Goal: Task Accomplishment & Management: Manage account settings

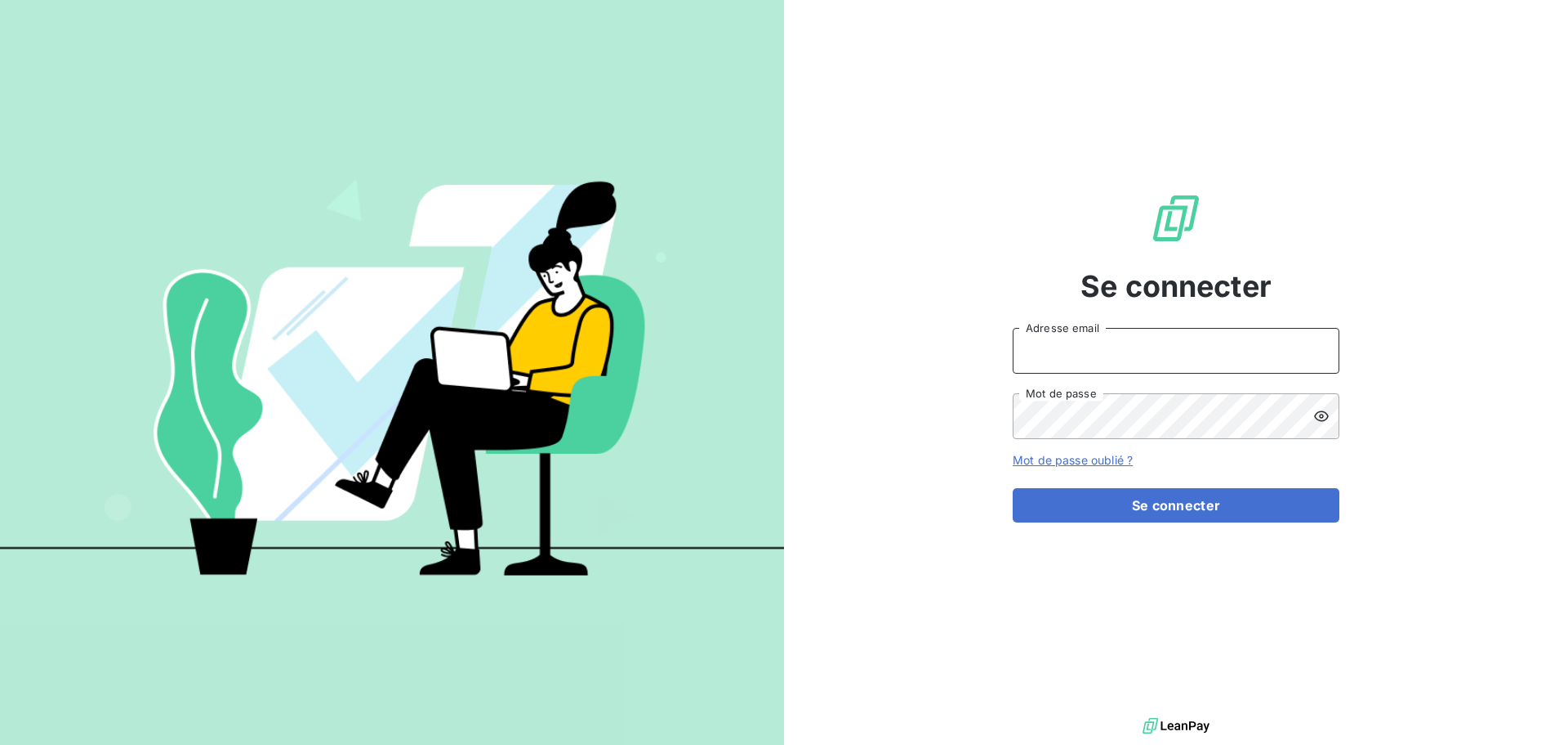
type input "[EMAIL_ADDRESS][DOMAIN_NAME]"
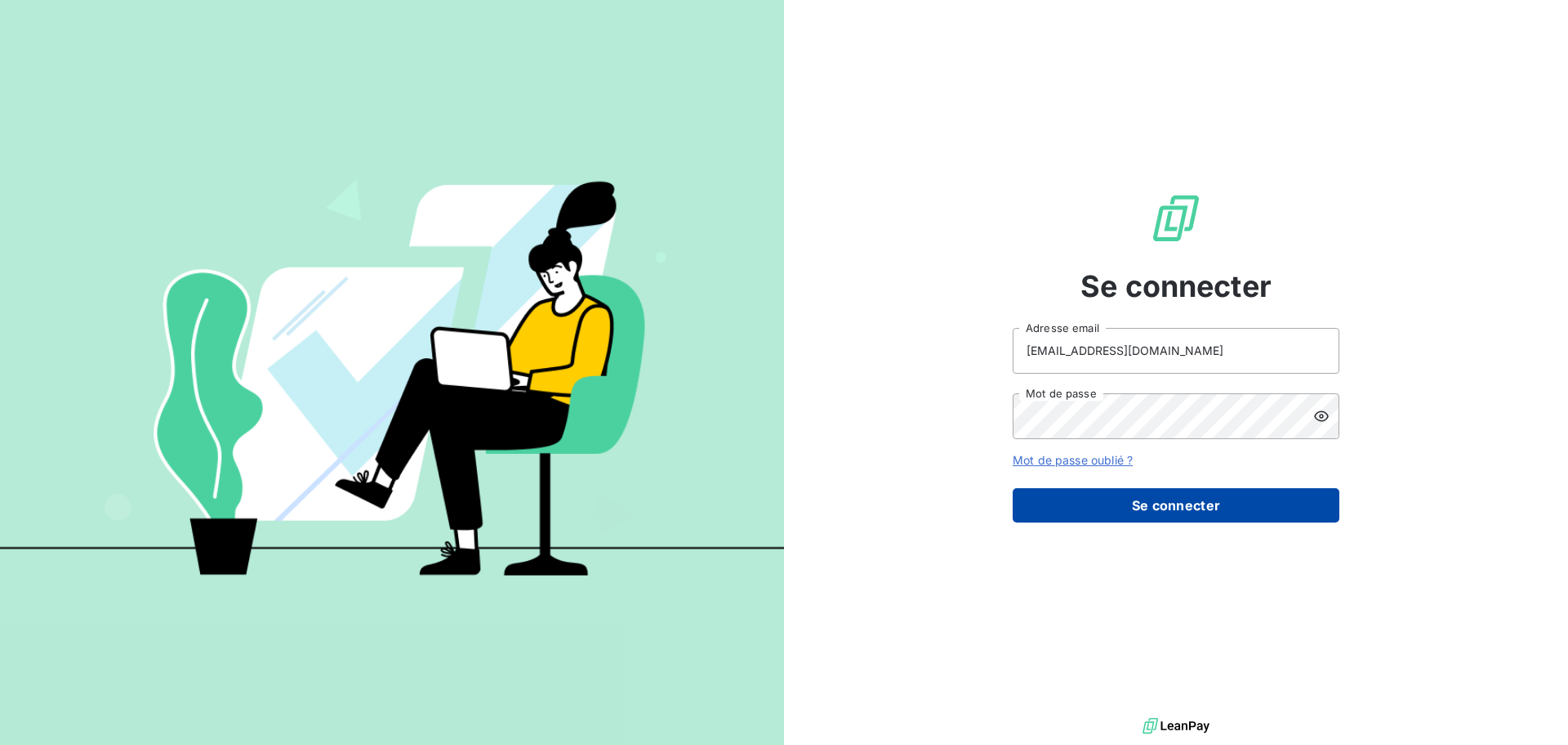
click at [1084, 515] on button "Se connecter" at bounding box center [1176, 505] width 327 height 35
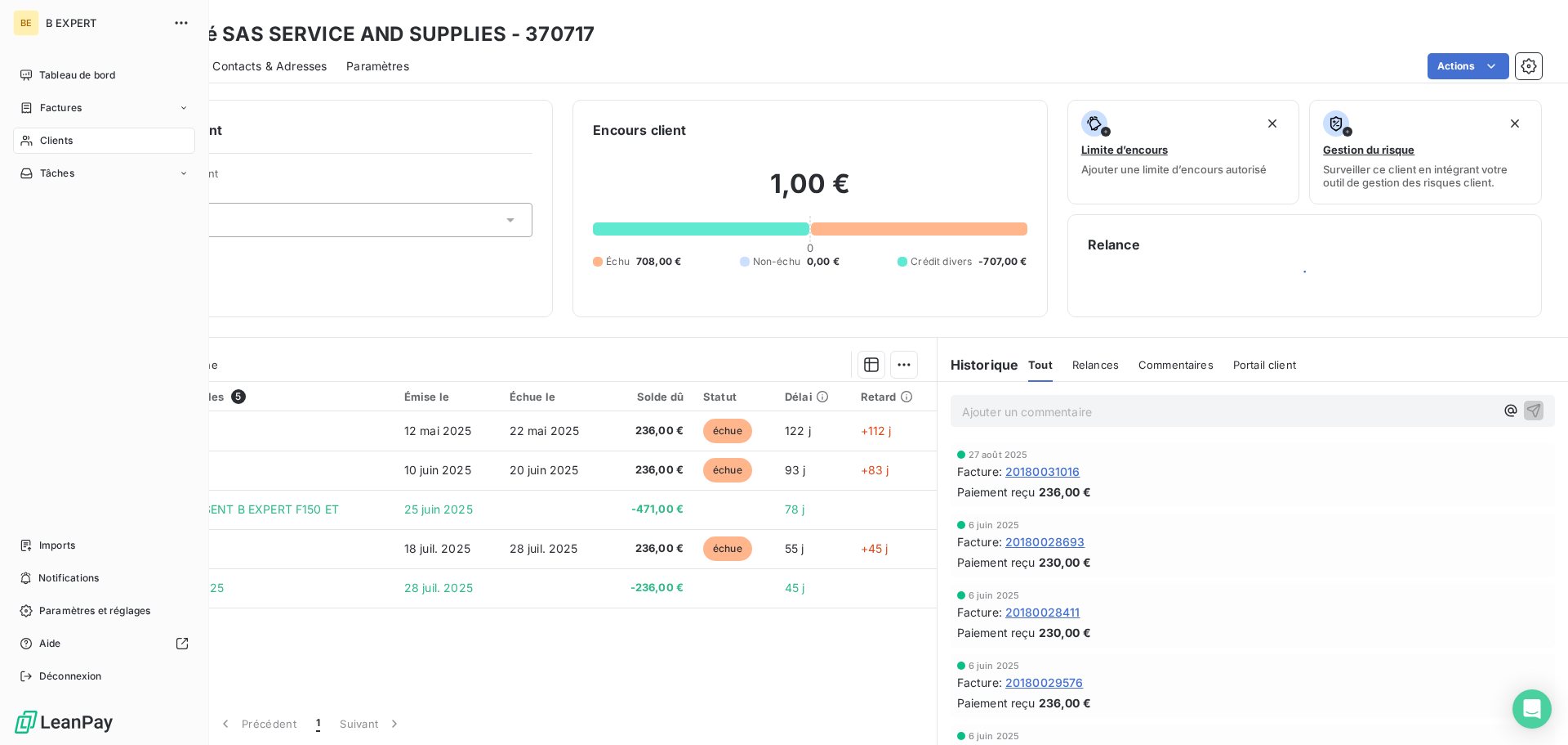
click at [37, 145] on div "Clients" at bounding box center [104, 140] width 182 height 26
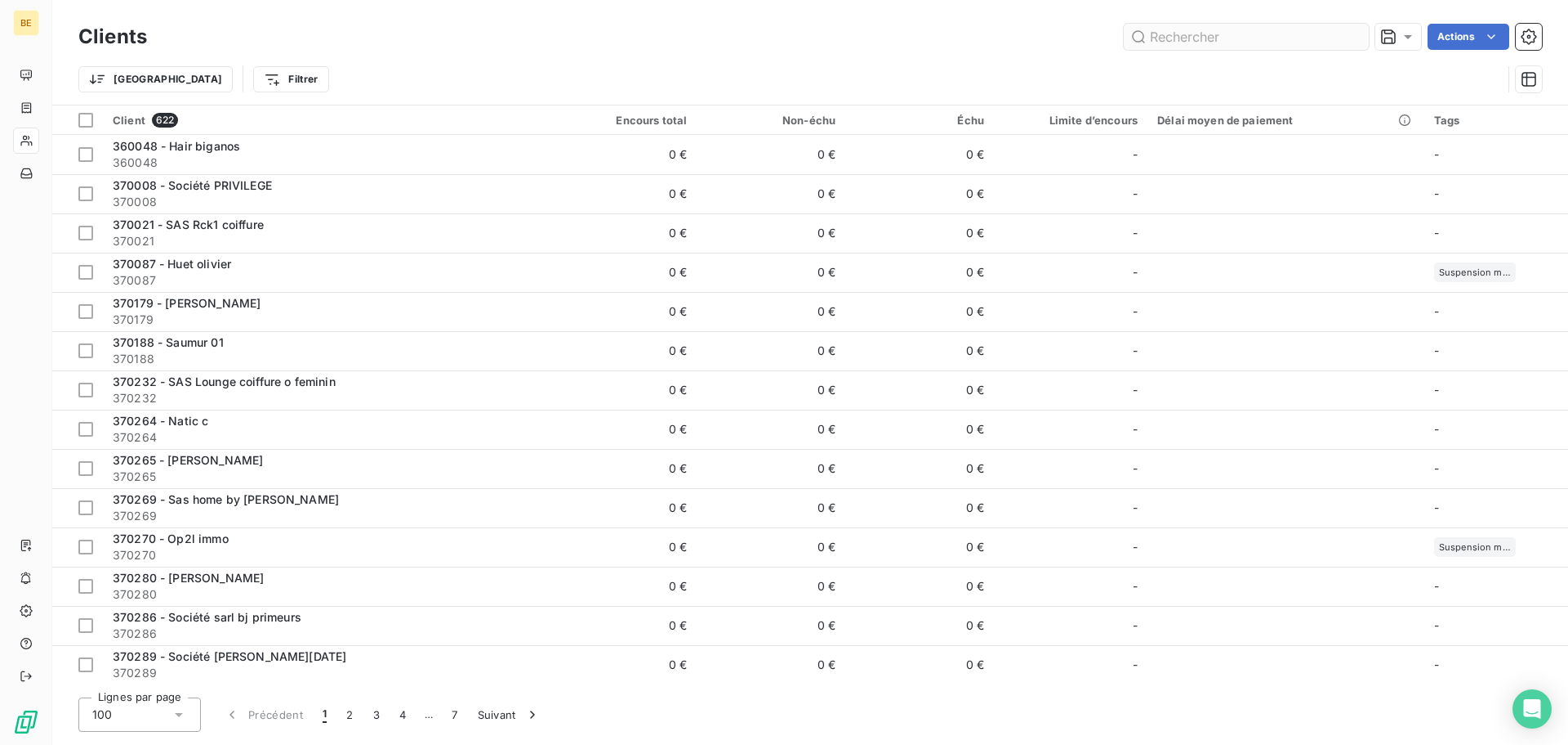
click at [1304, 35] on input "text" at bounding box center [1246, 37] width 245 height 26
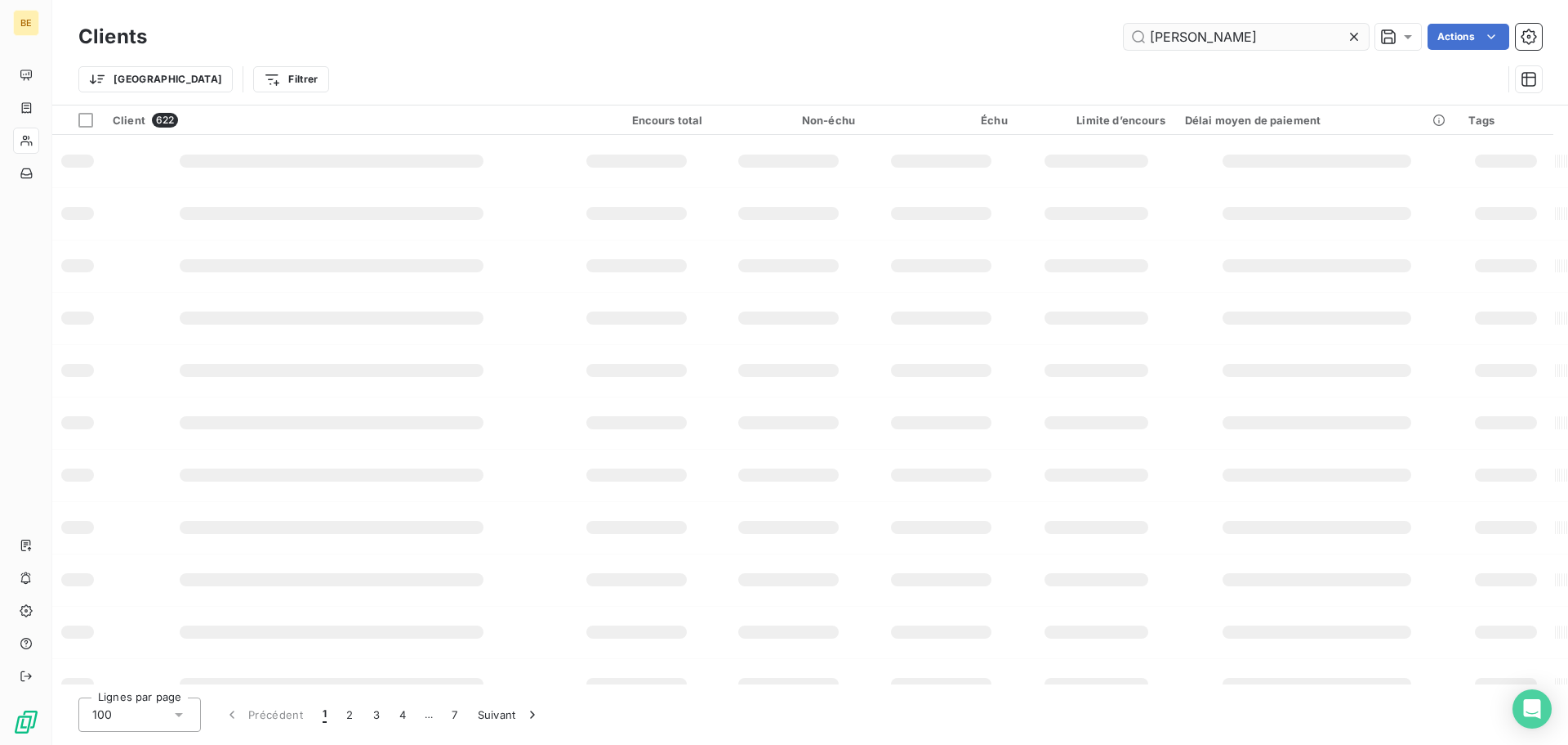
type input "[PERSON_NAME]"
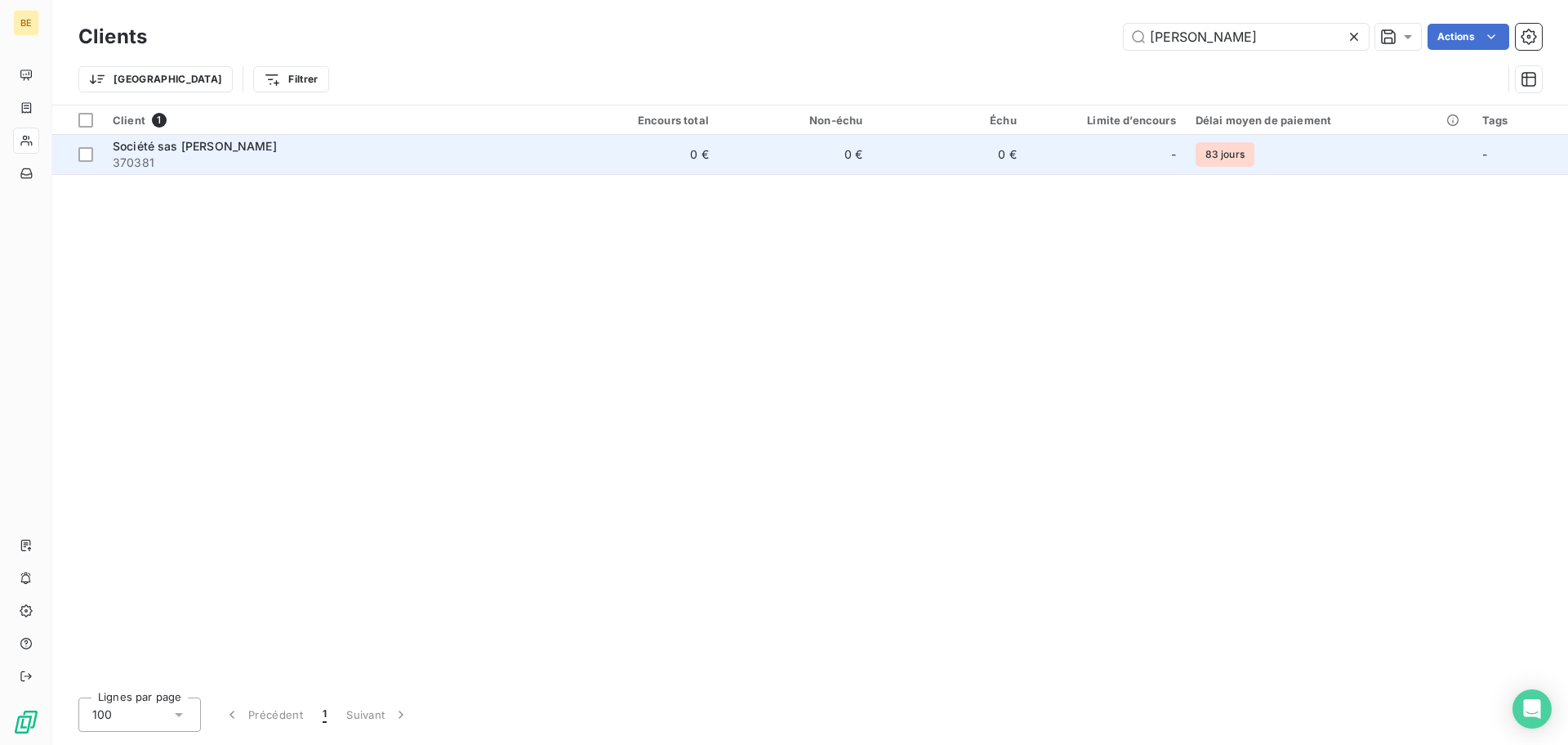
click at [479, 171] on td "Société sas [PERSON_NAME] 370381" at bounding box center [333, 154] width 461 height 40
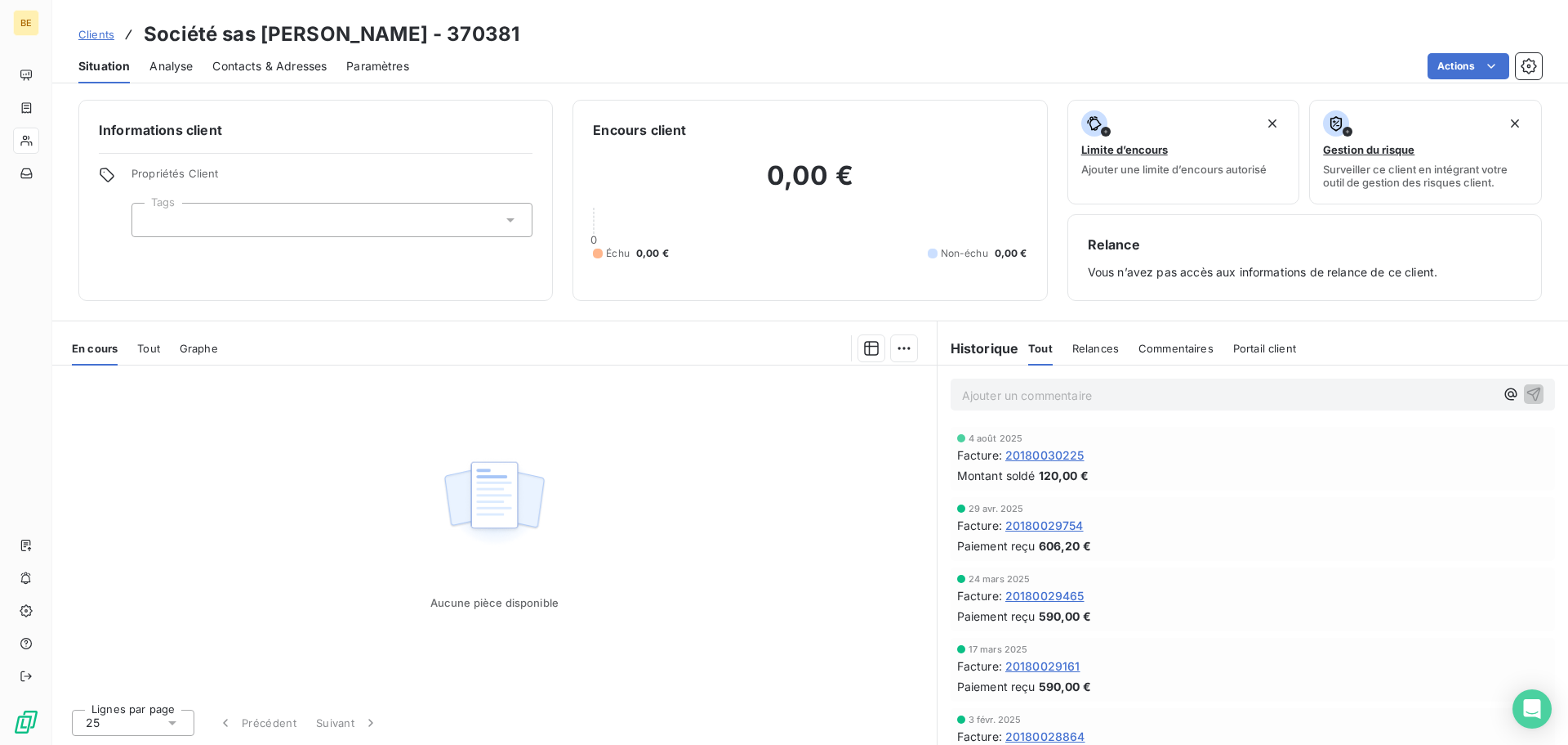
click at [703, 229] on div "0,00 € 0 Échu 0,00 € Non-échu 0,00 €" at bounding box center [810, 210] width 433 height 141
click at [1067, 460] on span "20180030225" at bounding box center [1045, 455] width 79 height 17
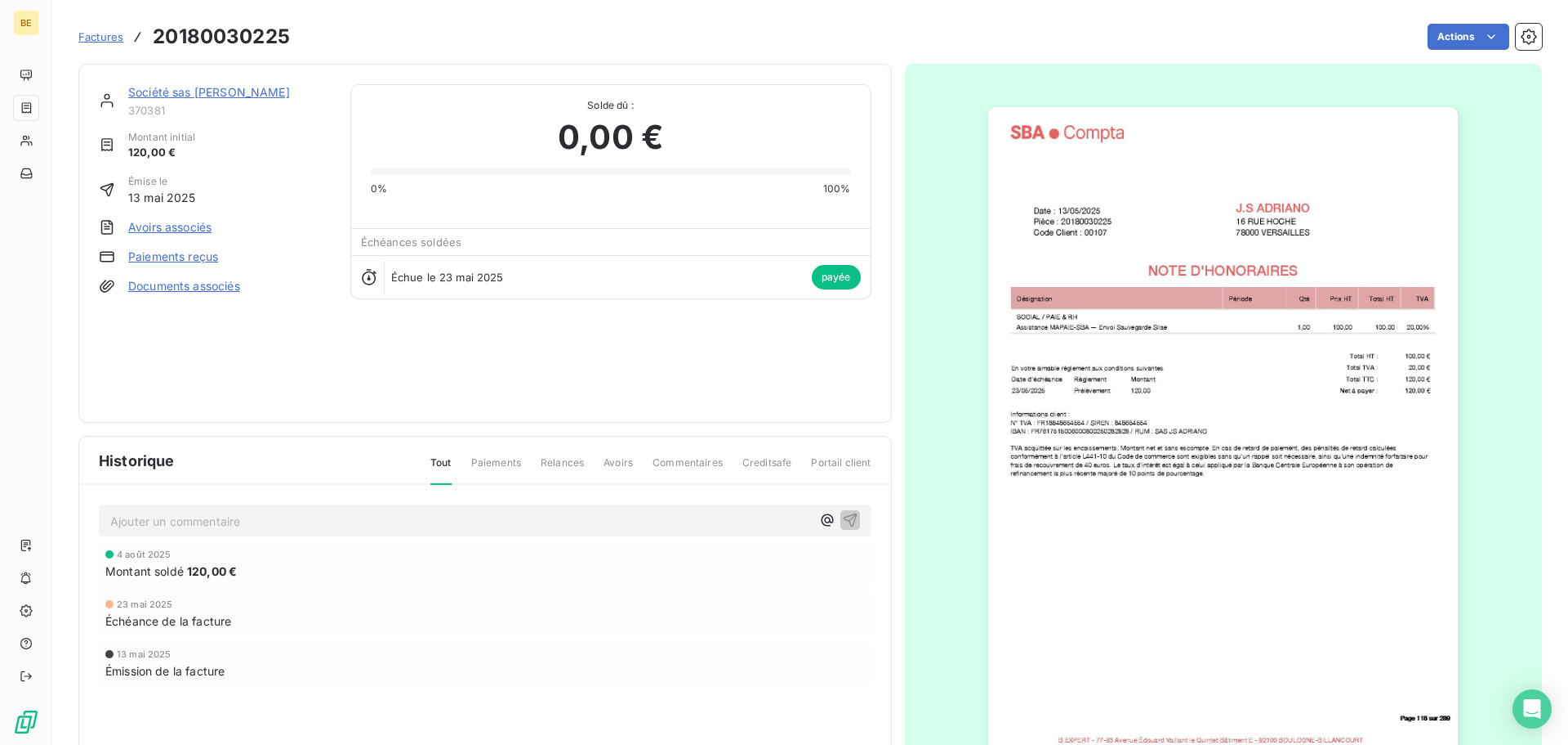
click at [1114, 243] on img "button" at bounding box center [1223, 439] width 470 height 665
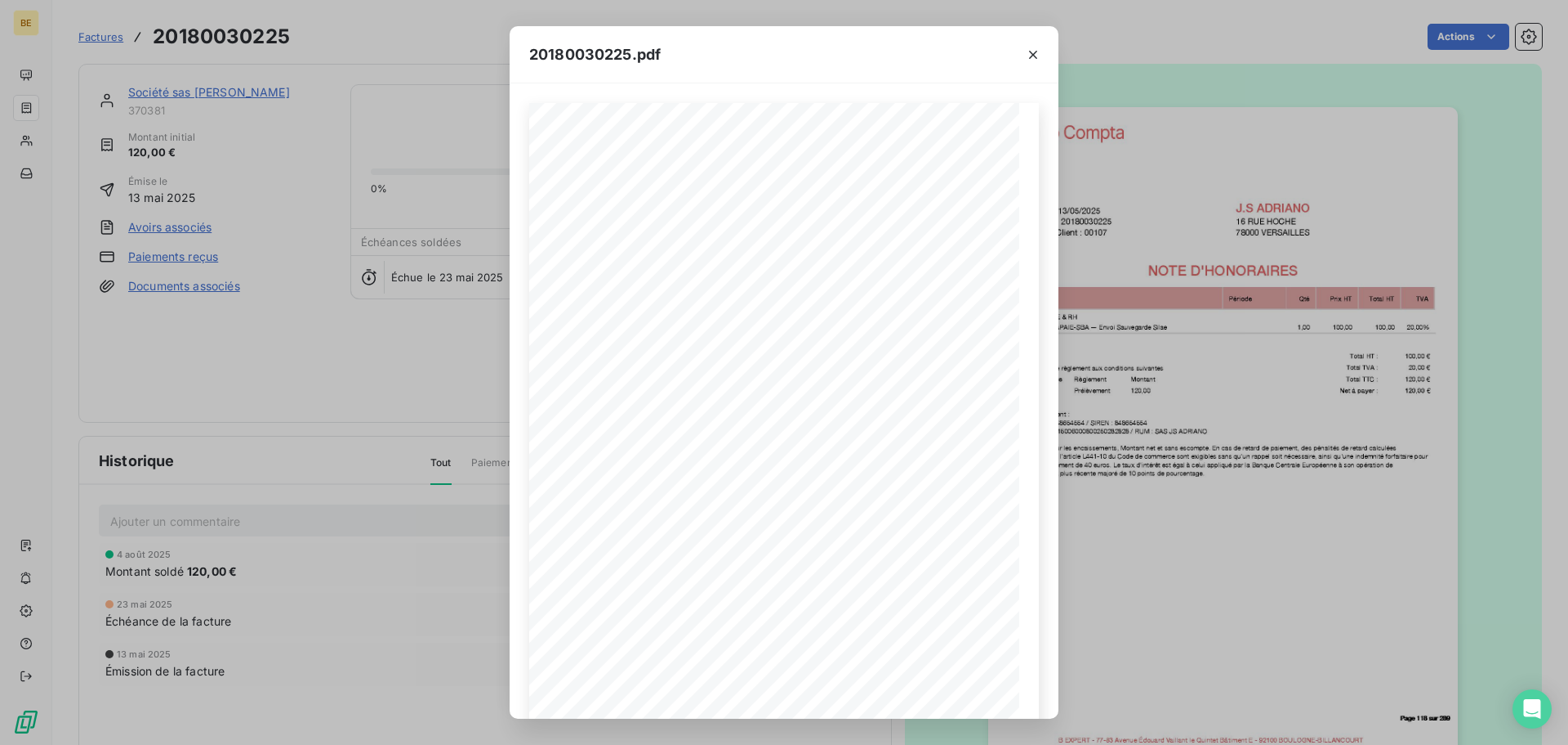
click at [1139, 230] on div "20180030225.pdf Date : [DATE] Pièce : 20180030225 Code Client : 00107 [PERSON_N…" at bounding box center [784, 372] width 1568 height 745
